Goal: Information Seeking & Learning: Learn about a topic

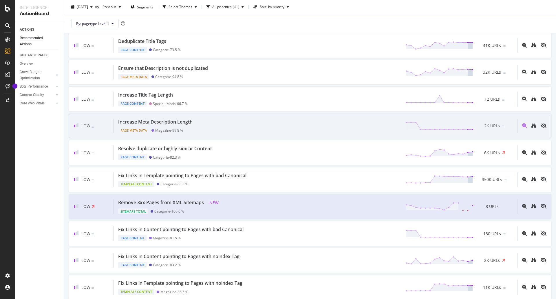
scroll to position [406, 0]
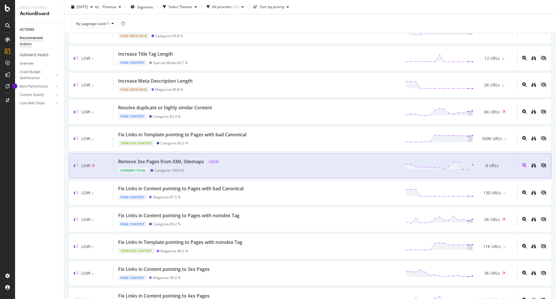
click at [187, 158] on div "Remove 3xx Pages from XML Sitemaps" at bounding box center [161, 161] width 86 height 7
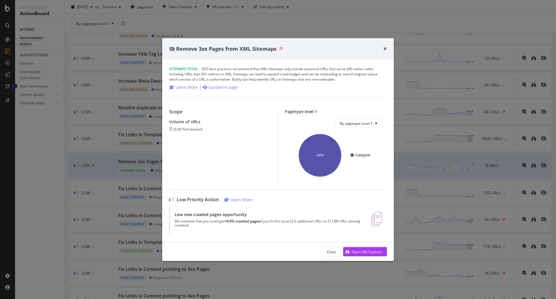
click at [358, 156] on text "Categorie" at bounding box center [362, 155] width 15 height 4
click at [384, 50] on icon "times" at bounding box center [385, 48] width 3 height 5
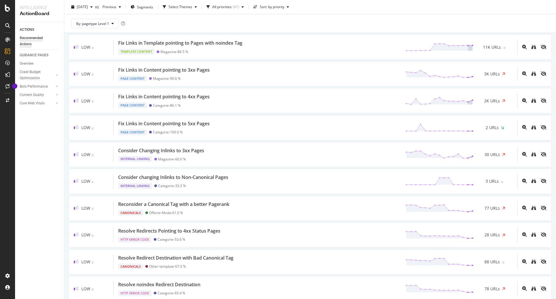
scroll to position [608, 0]
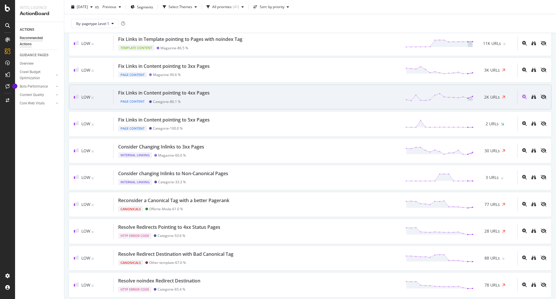
click at [163, 90] on div "Fix Links in Content pointing to 4xx Pages" at bounding box center [164, 93] width 92 height 7
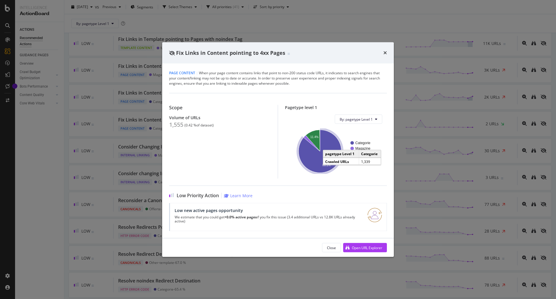
click at [340, 149] on icon "A chart." at bounding box center [320, 151] width 43 height 43
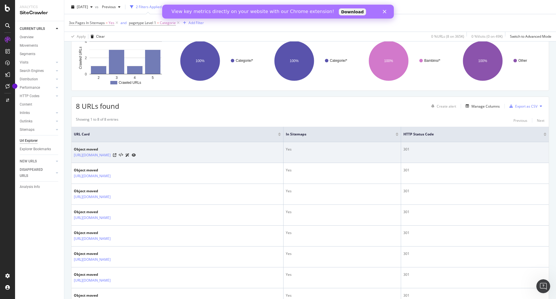
scroll to position [58, 0]
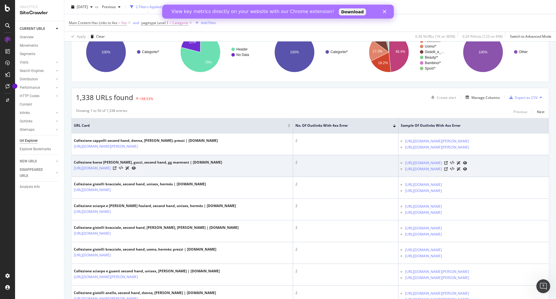
scroll to position [116, 0]
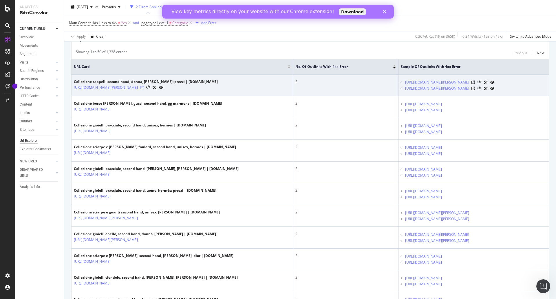
drag, startPoint x: 127, startPoint y: 89, endPoint x: 226, endPoint y: 87, distance: 98.5
click at [144, 87] on icon at bounding box center [141, 87] width 3 height 3
click at [475, 81] on icon at bounding box center [473, 82] width 3 height 3
drag, startPoint x: 130, startPoint y: 79, endPoint x: 167, endPoint y: 78, distance: 37.4
click at [167, 79] on div "Collezione cappelli second hand, donna, louis vuitton: prezzi | Drezzy.it" at bounding box center [146, 81] width 144 height 5
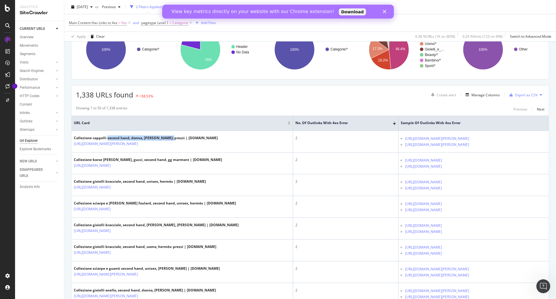
scroll to position [58, 0]
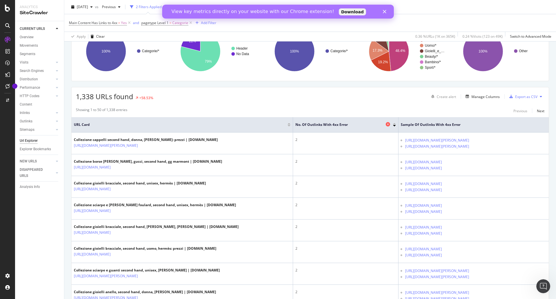
click at [295, 124] on span "No. of Outlinks with 4xx Error" at bounding box center [339, 124] width 89 height 5
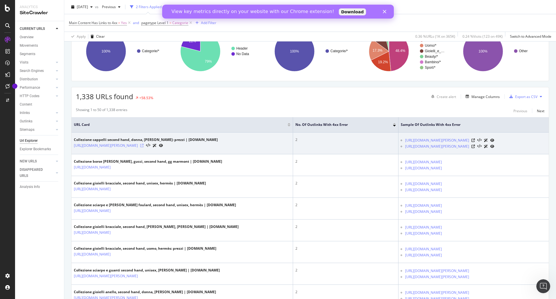
click at [144, 144] on icon at bounding box center [141, 145] width 3 height 3
